Goal: Task Accomplishment & Management: Use online tool/utility

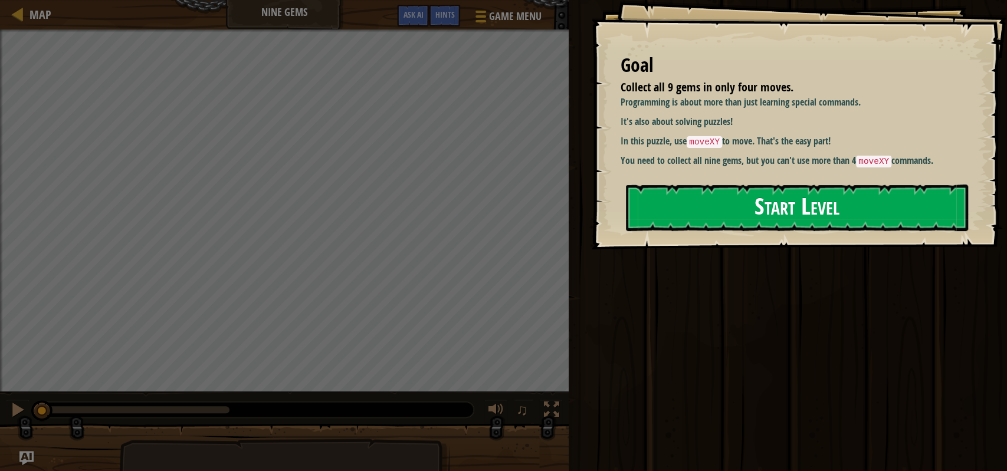
click at [791, 213] on button "Start Level" at bounding box center [797, 208] width 342 height 47
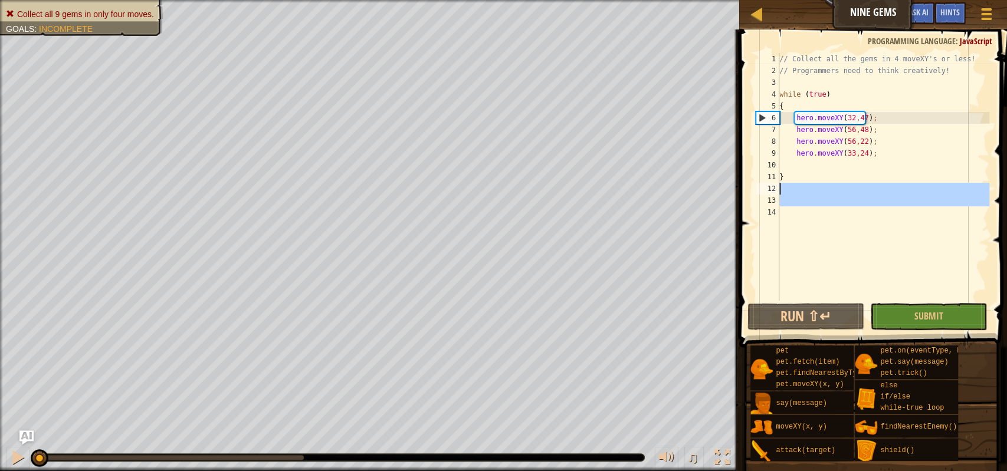
drag, startPoint x: 816, startPoint y: 241, endPoint x: 786, endPoint y: 185, distance: 63.3
click at [786, 185] on div "// Collect all the gems in 4 moveXY's or less! // Programmers need to think cre…" at bounding box center [883, 188] width 212 height 271
click at [789, 168] on div "// Collect all the gems in 4 moveXY's or less! // Programmers need to think cre…" at bounding box center [883, 188] width 212 height 271
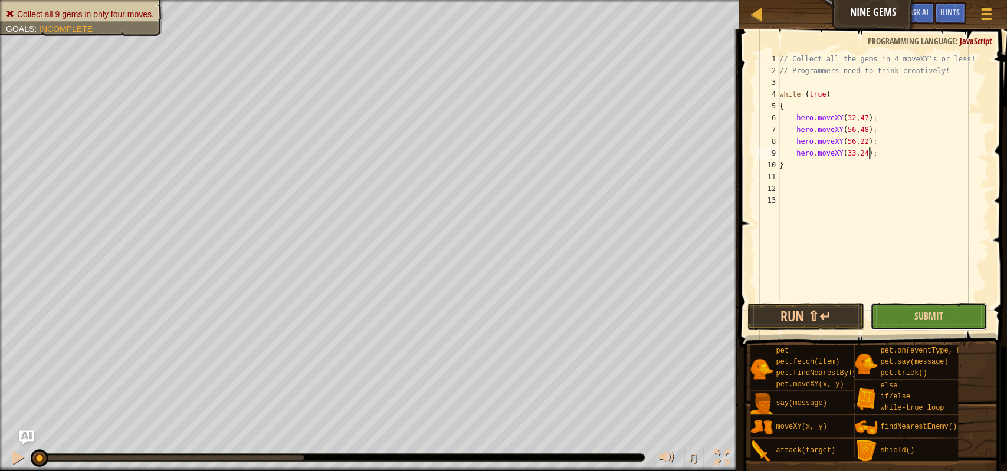
click at [916, 304] on button "Submit" at bounding box center [928, 316] width 117 height 27
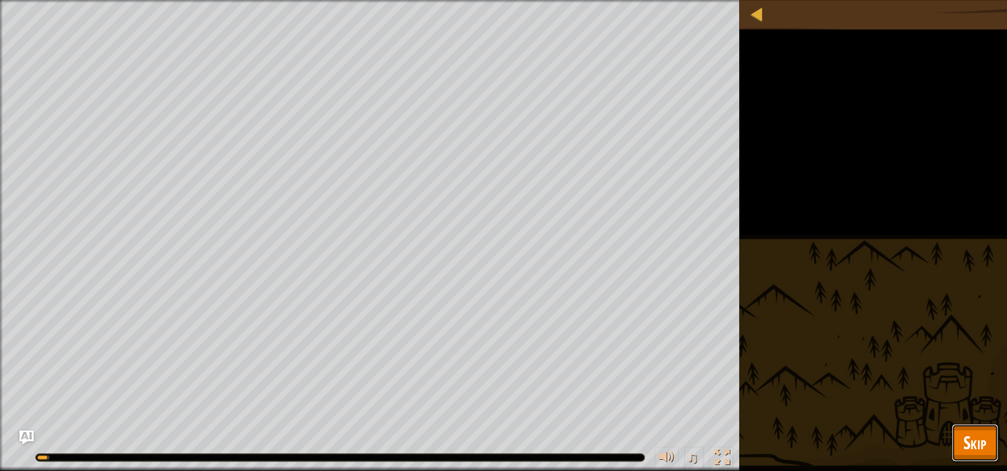
click at [970, 442] on span "Skip" at bounding box center [974, 442] width 23 height 24
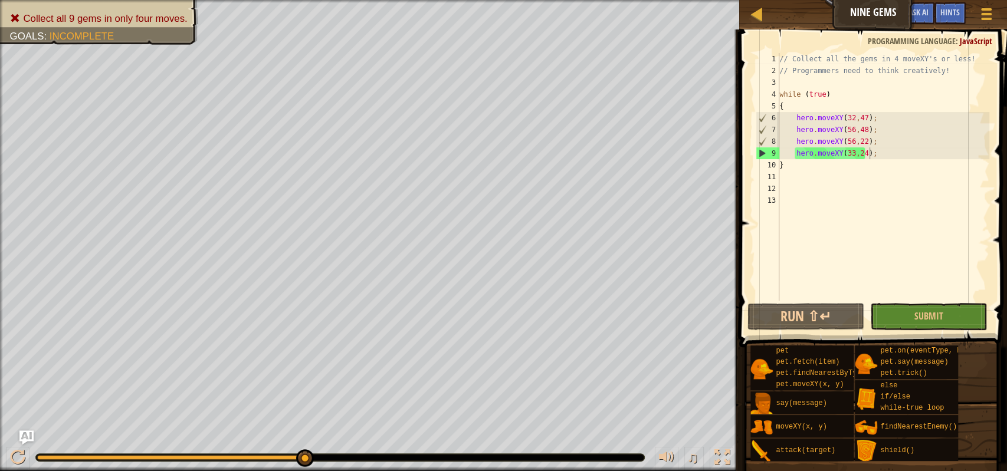
click at [779, 106] on div "// Collect all the gems in 4 moveXY's or less! // Programmers need to think cre…" at bounding box center [883, 188] width 212 height 271
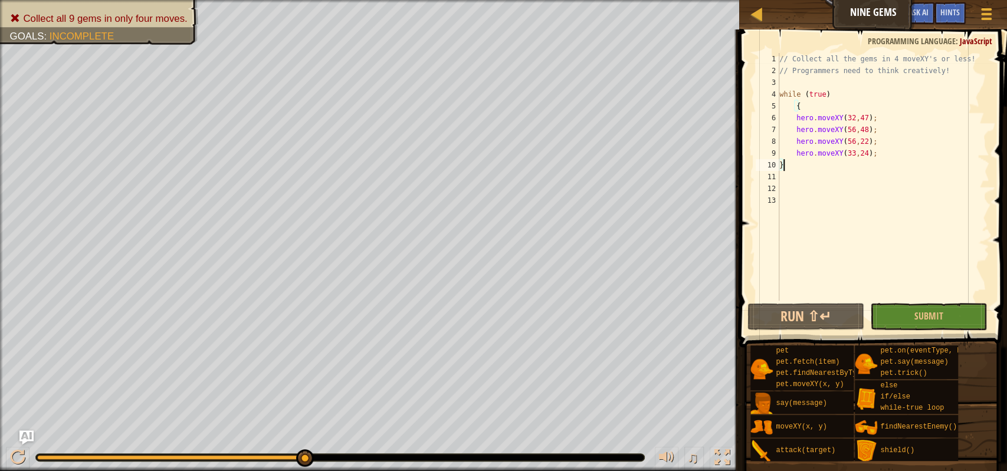
click at [798, 166] on div "// Collect all the gems in 4 moveXY's or less! // Programmers need to think cre…" at bounding box center [883, 188] width 212 height 271
drag, startPoint x: 793, startPoint y: 119, endPoint x: 868, endPoint y: 113, distance: 75.2
click at [868, 113] on div "// Collect all the gems in 4 moveXY's or less! // Programmers need to think cre…" at bounding box center [883, 188] width 212 height 271
type textarea "hero.moveXY(32,47);"
click at [833, 93] on div "// Collect all the gems in 4 moveXY's or less! // Programmers need to think cre…" at bounding box center [883, 188] width 212 height 271
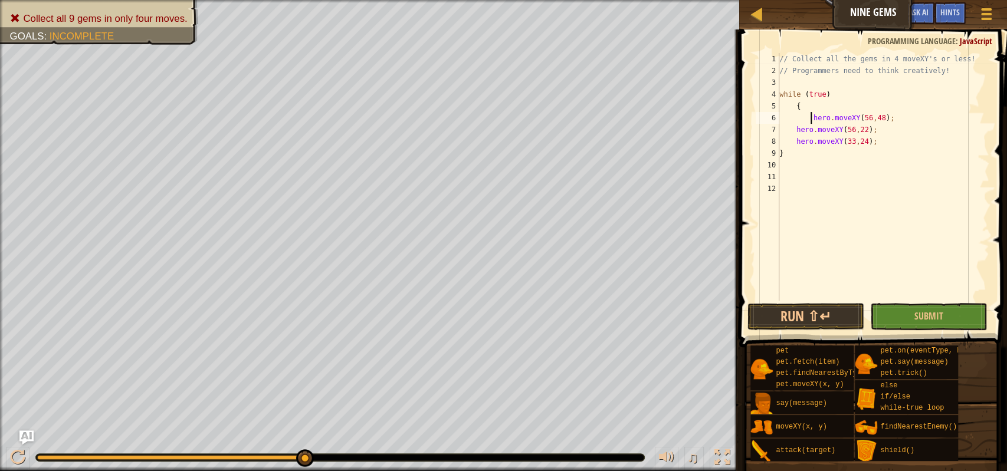
type textarea "while (true)"
paste textarea "hero.moveXY(32,47);"
click at [824, 117] on div "// Collect all the gems in 4 moveXY's or less! // Programmers need to think cre…" at bounding box center [883, 188] width 212 height 271
click at [924, 317] on span "Submit" at bounding box center [928, 316] width 29 height 13
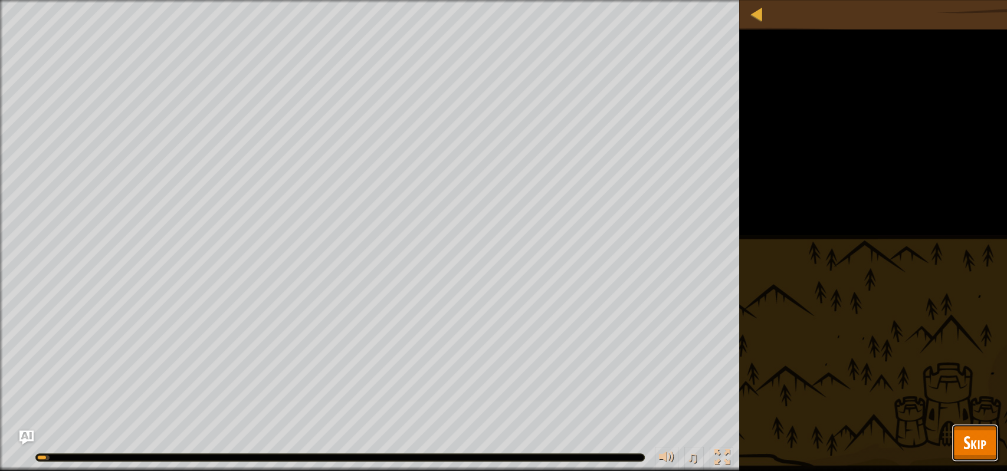
click at [955, 425] on button "Skip" at bounding box center [974, 443] width 47 height 38
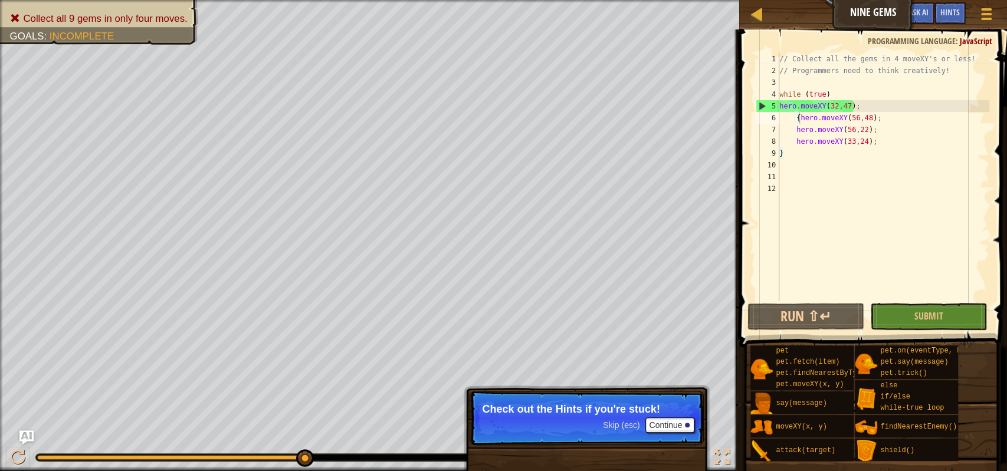
click at [806, 128] on div "// Collect all the gems in 4 moveXY's or less! // Programmers need to think cre…" at bounding box center [883, 188] width 212 height 271
type textarea "{ hero.moveXY(56,48);"
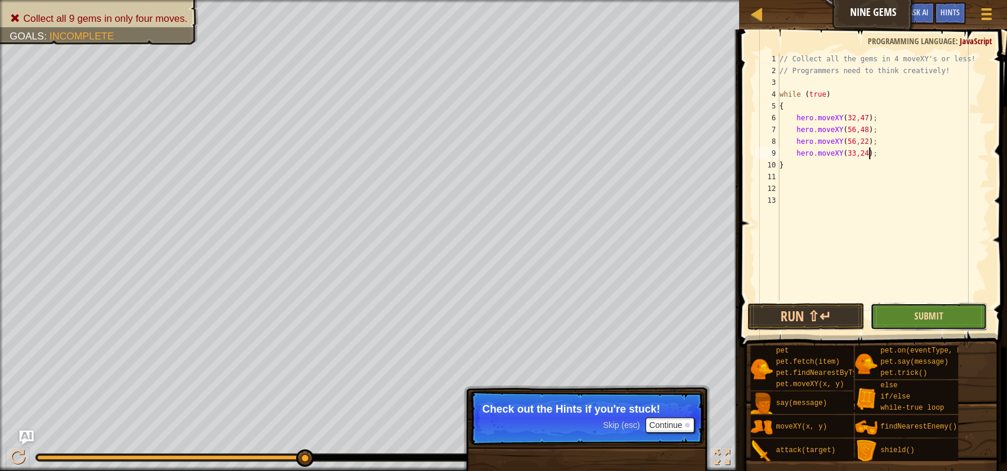
click at [928, 313] on span "Submit" at bounding box center [928, 316] width 29 height 13
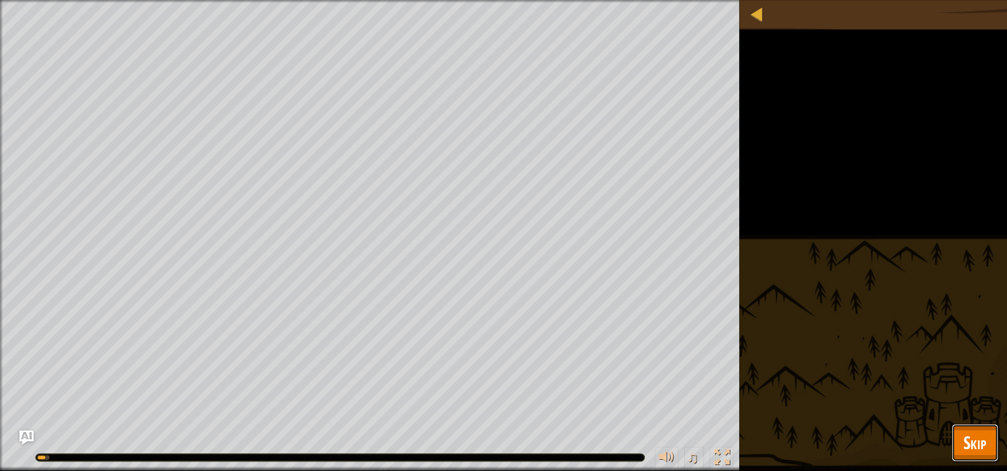
click at [971, 433] on span "Skip" at bounding box center [974, 442] width 23 height 24
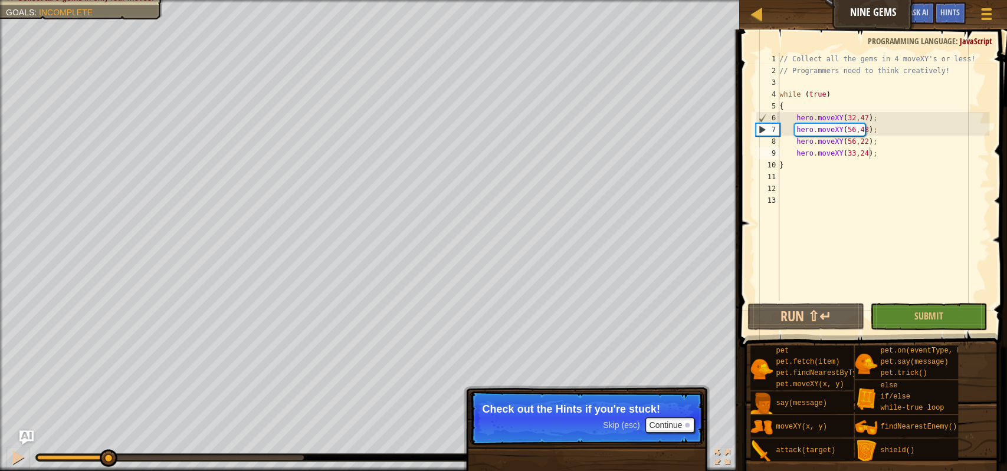
drag, startPoint x: 303, startPoint y: 453, endPoint x: 0, endPoint y: 398, distance: 308.1
click at [0, 398] on div "Collect all 9 gems in only four moves. Goals : Incomplete ♫ [PERSON_NAME] 248 x…" at bounding box center [503, 235] width 1007 height 471
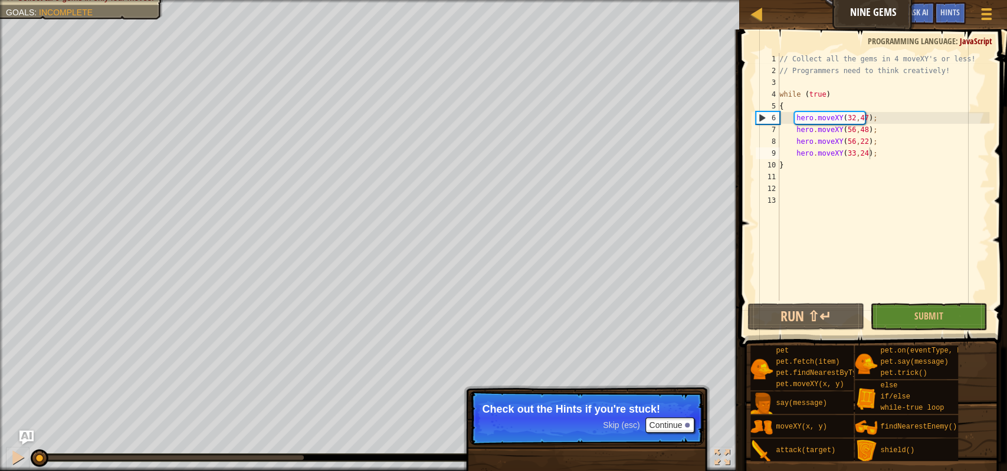
click at [815, 109] on div "// Collect all the gems in 4 moveXY's or less! // Programmers need to think cre…" at bounding box center [883, 188] width 212 height 271
click at [873, 156] on div "// Collect all the gems in 4 moveXY's or less! // Programmers need to think cre…" at bounding box center [883, 188] width 212 height 271
type textarea "hero.moveXY(33,24);"
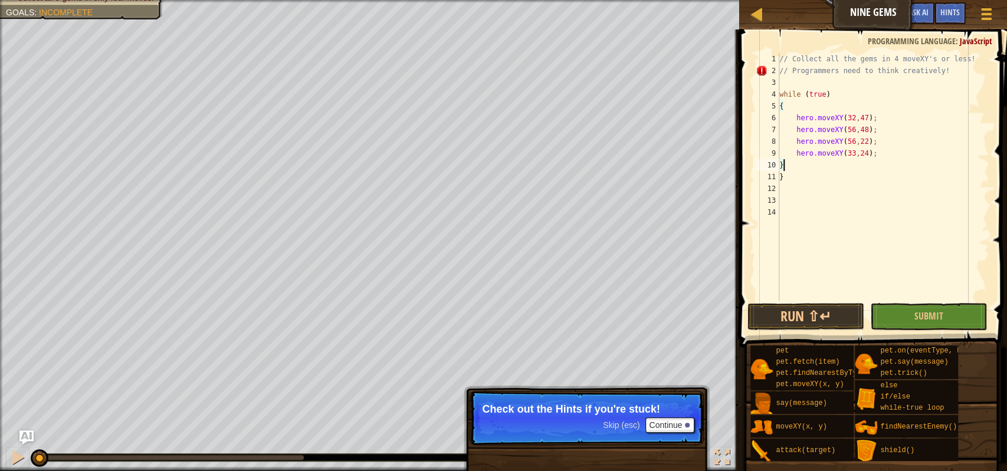
scroll to position [5, 0]
click at [889, 166] on div "// Collect all the gems in 4 moveXY's or less! // Programmers need to think cre…" at bounding box center [883, 188] width 212 height 271
click at [885, 152] on div "// Collect all the gems in 4 moveXY's or less! // Programmers need to think cre…" at bounding box center [883, 188] width 212 height 271
type textarea "hero.moveXY(33,24);"
type textarea "}"
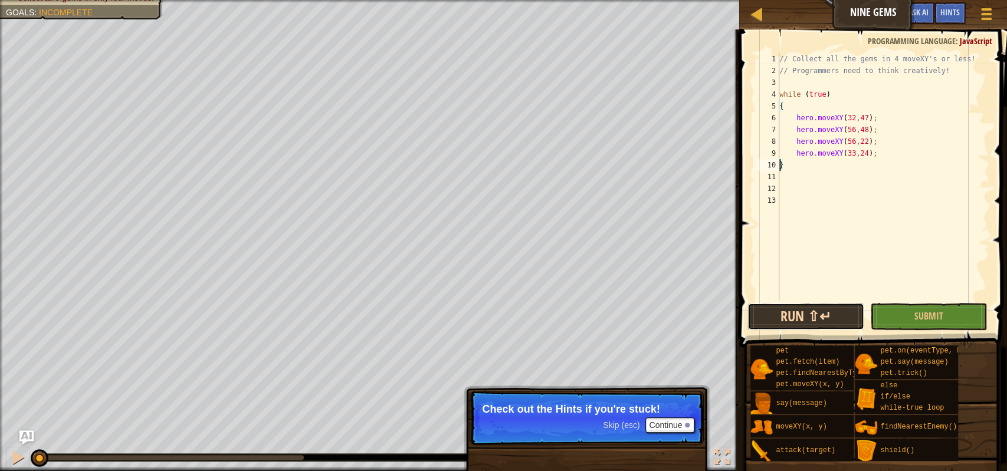
click at [825, 328] on button "Run ⇧↵" at bounding box center [805, 316] width 117 height 27
